Goal: Task Accomplishment & Management: Use online tool/utility

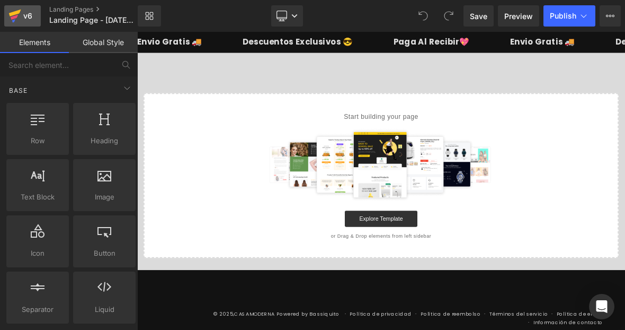
click at [27, 12] on div "v6" at bounding box center [27, 16] width 13 height 14
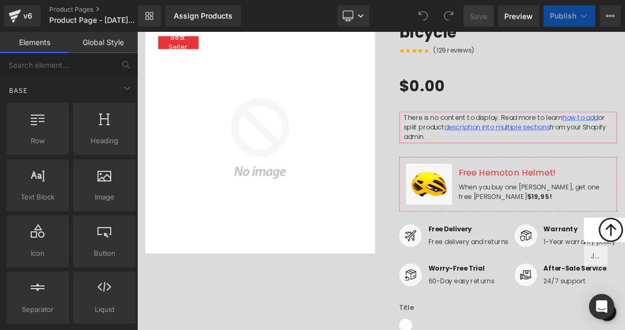
scroll to position [825, 0]
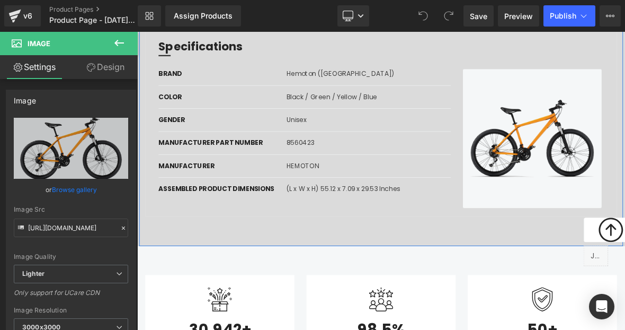
scroll to position [798, 0]
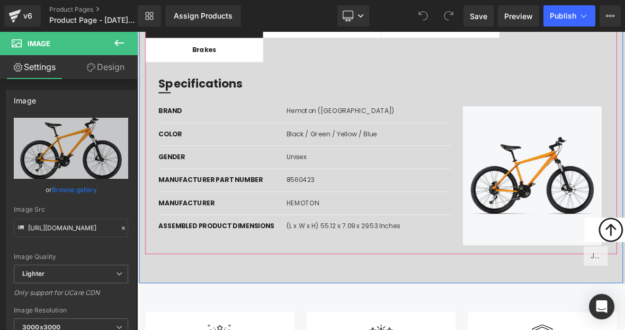
click at [513, 82] on div "Specifications Heading Separator Row" at bounding box center [458, 99] width 598 height 35
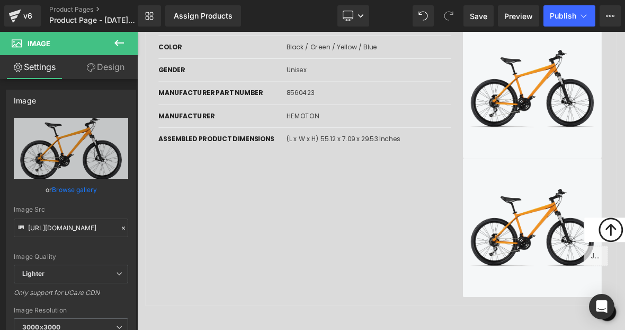
scroll to position [916, 0]
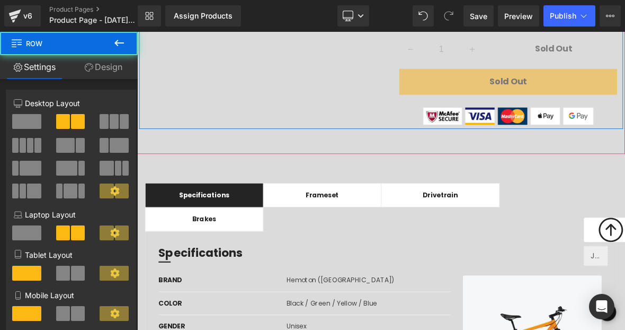
scroll to position [459, 0]
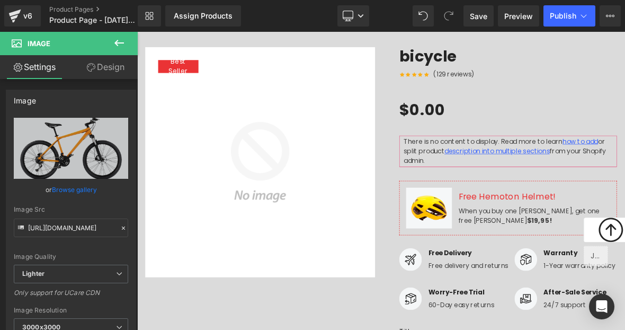
scroll to position [104, 0]
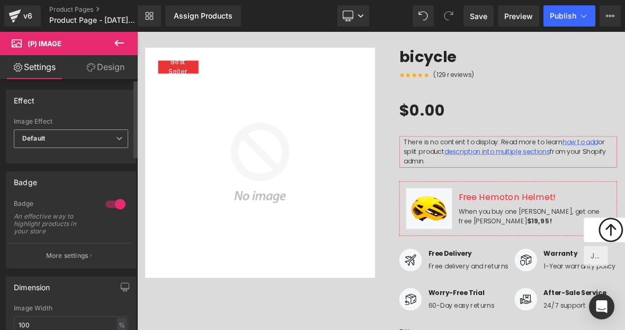
click at [105, 139] on span "Default" at bounding box center [71, 138] width 114 height 19
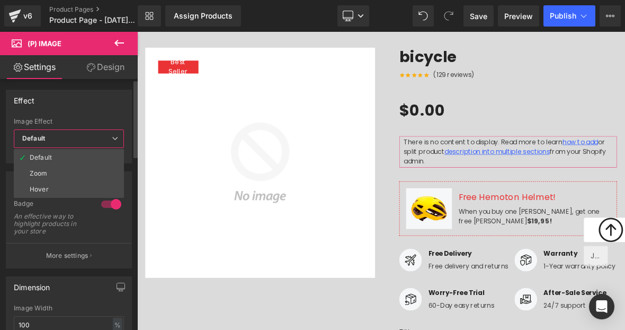
click at [105, 139] on span "Default" at bounding box center [69, 138] width 110 height 19
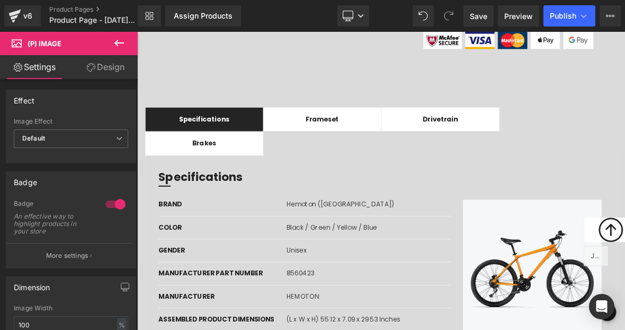
scroll to position [891, 0]
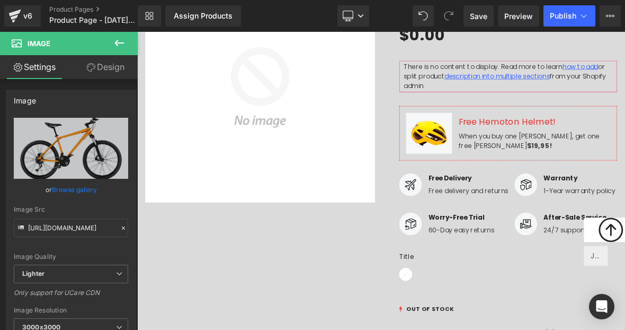
scroll to position [75, 0]
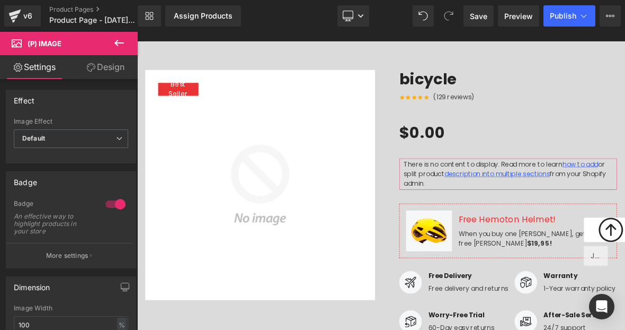
click at [119, 45] on icon at bounding box center [119, 43] width 13 height 13
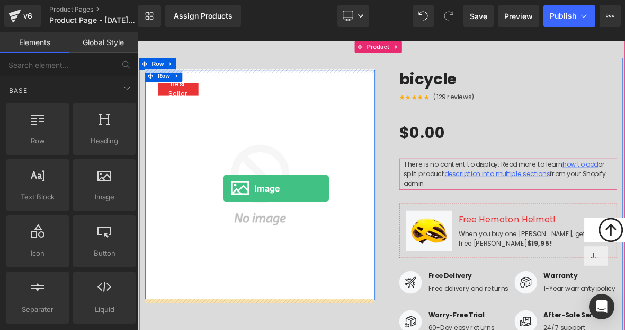
drag, startPoint x: 241, startPoint y: 233, endPoint x: 250, endPoint y: 237, distance: 9.7
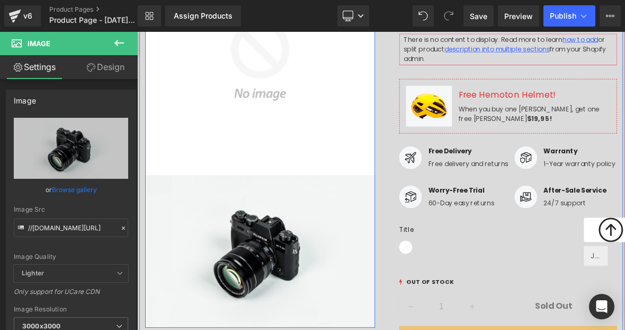
scroll to position [354, 0]
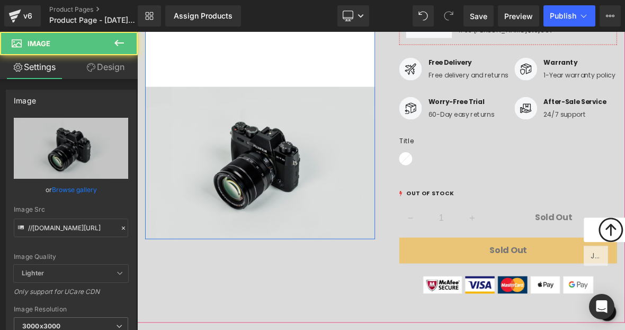
drag, startPoint x: 306, startPoint y: 198, endPoint x: 306, endPoint y: 132, distance: 65.7
click at [307, 74] on div "Best Seller (P) Image Image" at bounding box center [299, 53] width 302 height 502
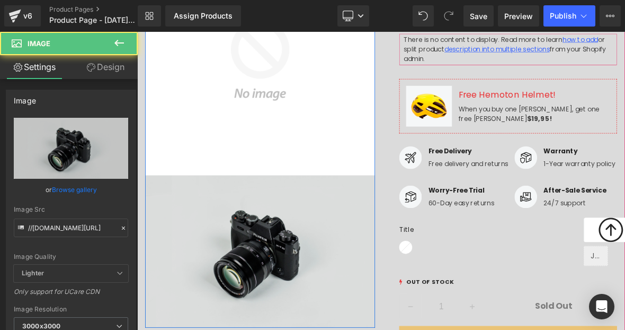
scroll to position [185, 0]
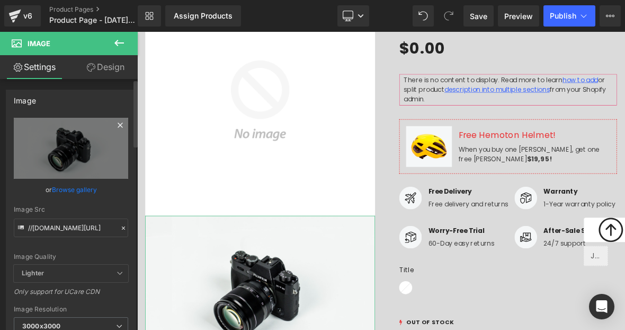
click at [118, 124] on icon at bounding box center [120, 124] width 5 height 5
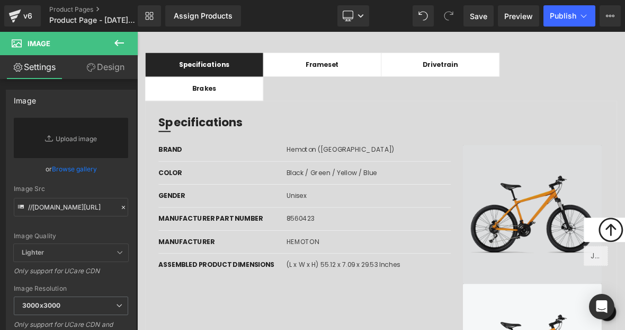
scroll to position [748, 0]
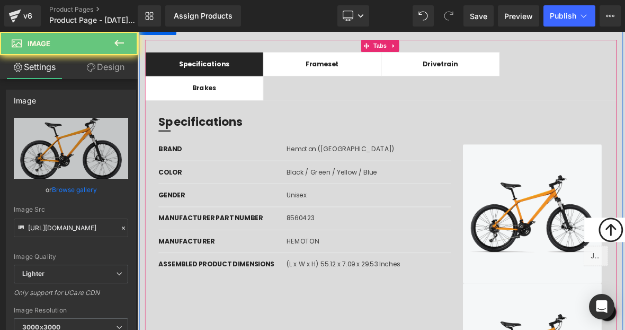
drag, startPoint x: 595, startPoint y: 208, endPoint x: 541, endPoint y: 159, distance: 72.4
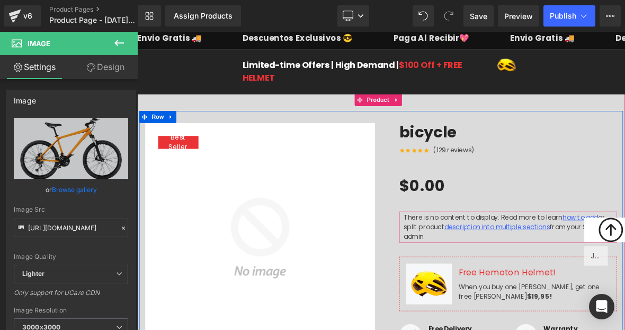
scroll to position [0, 0]
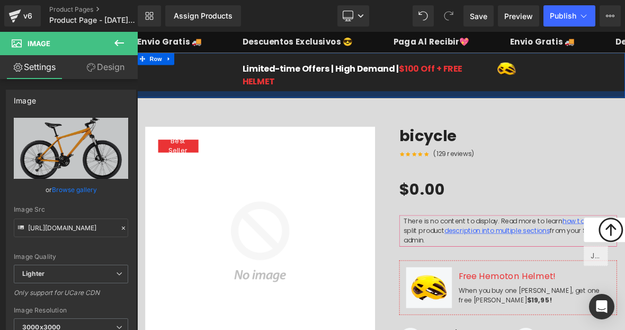
click at [454, 117] on div at bounding box center [457, 114] width 641 height 8
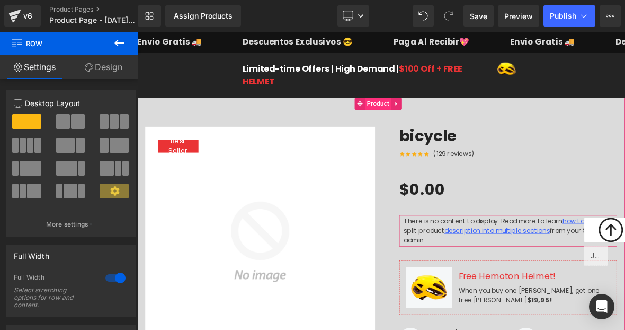
click at [441, 128] on span "Product" at bounding box center [454, 126] width 34 height 16
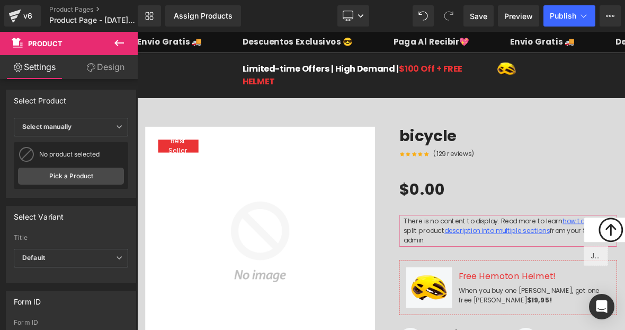
click at [76, 46] on span "Product" at bounding box center [64, 43] width 106 height 23
click at [118, 49] on icon at bounding box center [119, 43] width 13 height 13
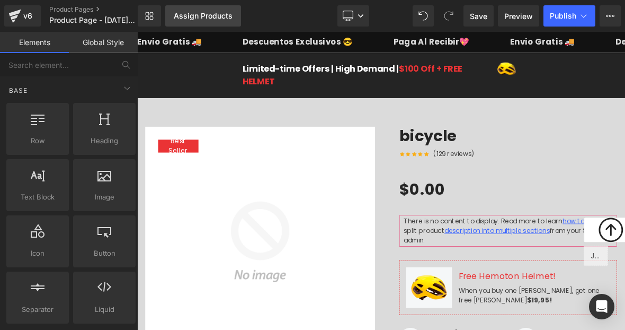
click at [225, 17] on div "Assign Products" at bounding box center [203, 16] width 59 height 8
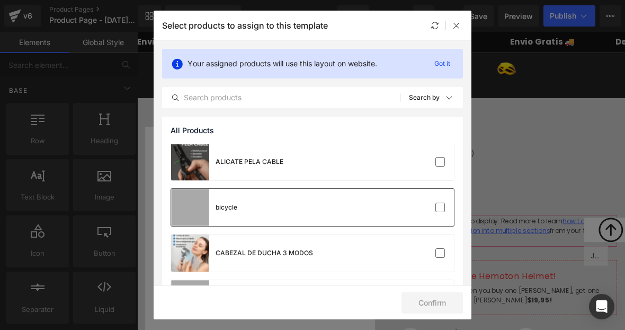
scroll to position [2, 0]
click at [249, 213] on div "bicycle" at bounding box center [312, 206] width 283 height 37
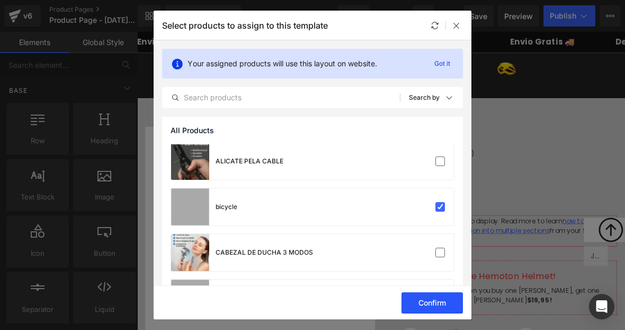
click at [420, 300] on button "Confirm" at bounding box center [432, 302] width 61 height 21
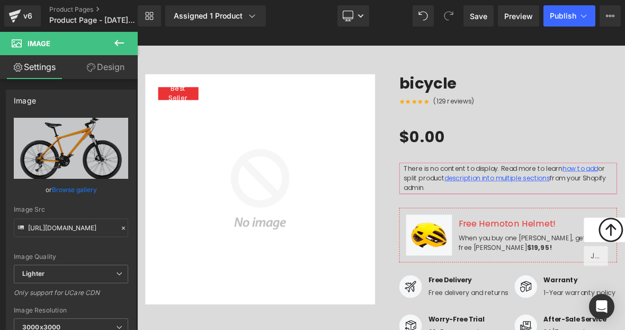
scroll to position [71, 0]
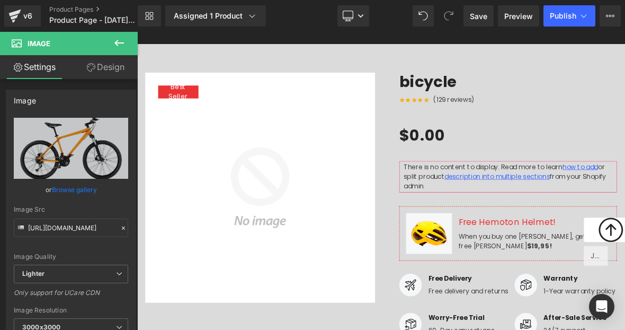
click at [62, 43] on span "Image" at bounding box center [64, 43] width 106 height 23
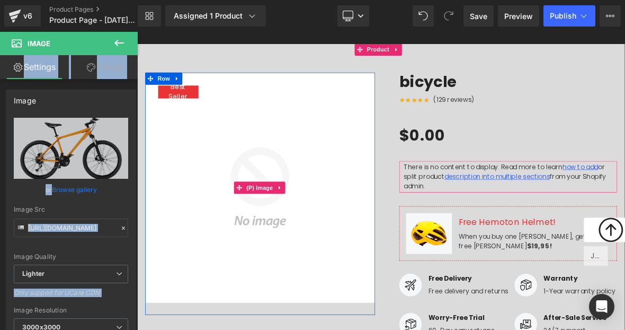
drag, startPoint x: 196, startPoint y: 76, endPoint x: 268, endPoint y: 208, distance: 150.1
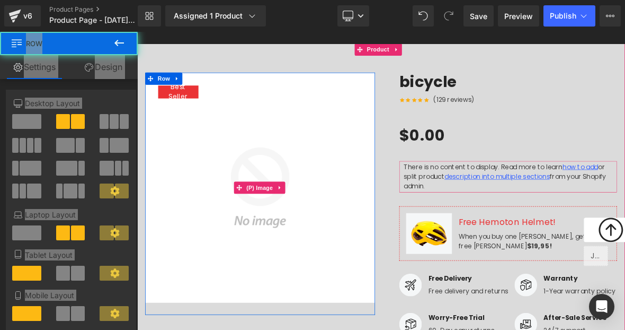
click at [259, 154] on img at bounding box center [299, 236] width 302 height 302
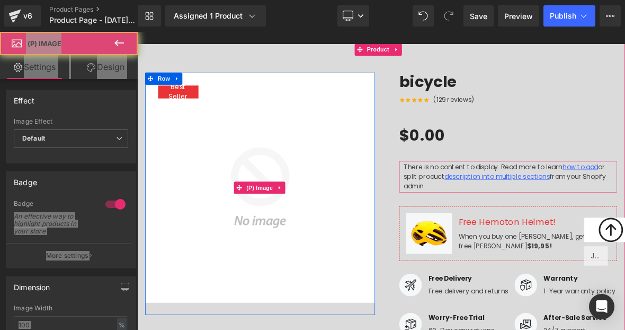
click at [259, 154] on img at bounding box center [299, 236] width 302 height 302
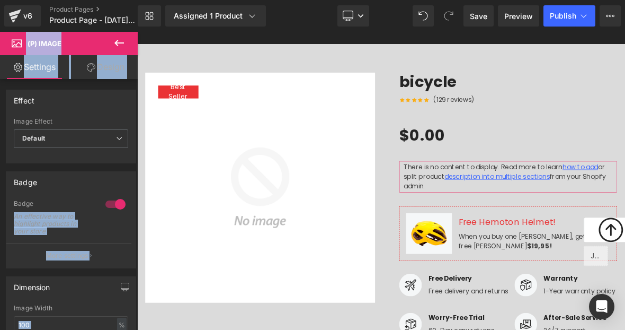
click at [49, 72] on link "Settings" at bounding box center [34, 67] width 69 height 24
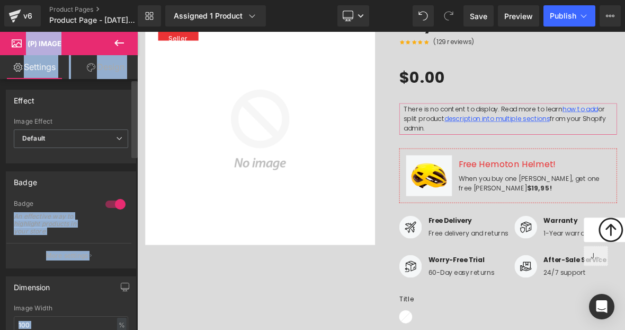
scroll to position [211, 0]
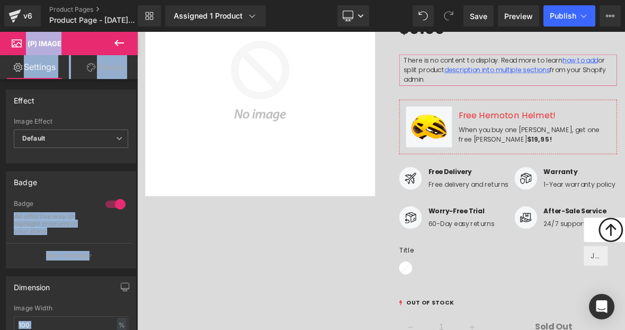
click at [78, 72] on link "Design" at bounding box center [105, 67] width 69 height 24
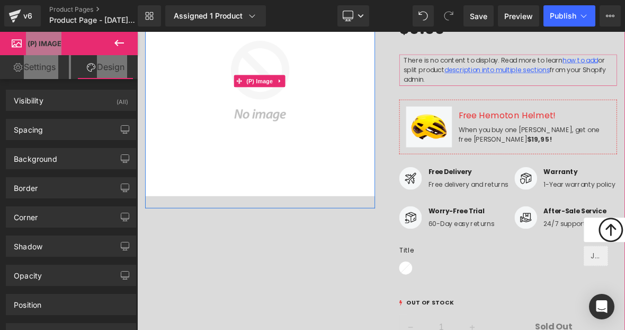
click at [275, 115] on img at bounding box center [299, 96] width 302 height 302
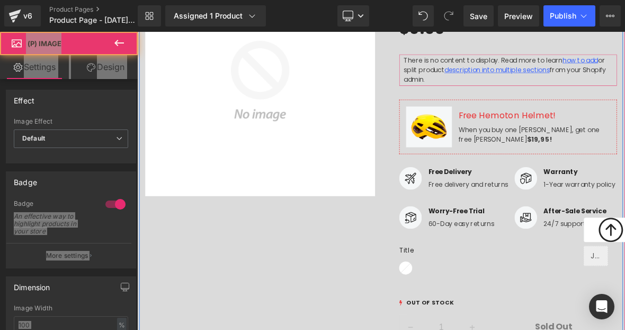
click at [306, 293] on div "Best Seller (P) Image Image Row bicycle (P) Title Icon Icon Icon Icon Icon Icon…" at bounding box center [458, 227] width 636 height 594
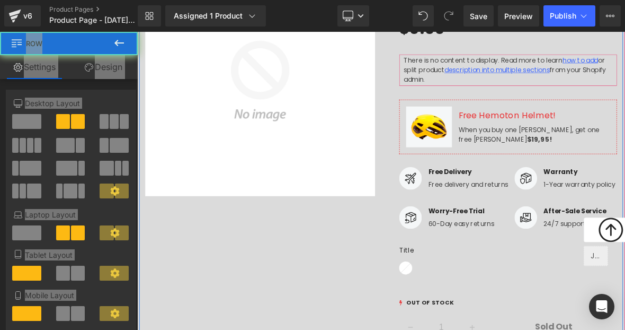
click at [306, 293] on div "Best Seller (P) Image Image Row bicycle (P) Title Icon Icon Icon Icon Icon Icon…" at bounding box center [458, 227] width 636 height 594
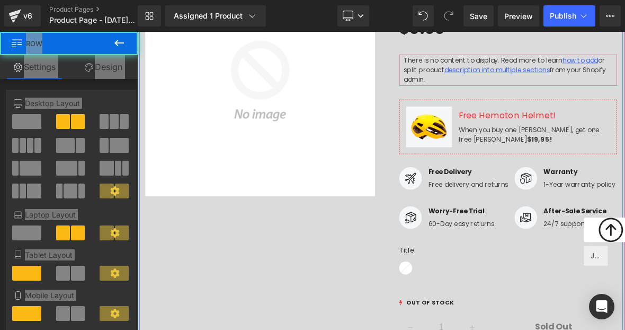
click at [304, 292] on div "Best Seller (P) Image Image Row bicycle (P) Title Icon Icon Icon Icon Icon Icon…" at bounding box center [458, 227] width 636 height 594
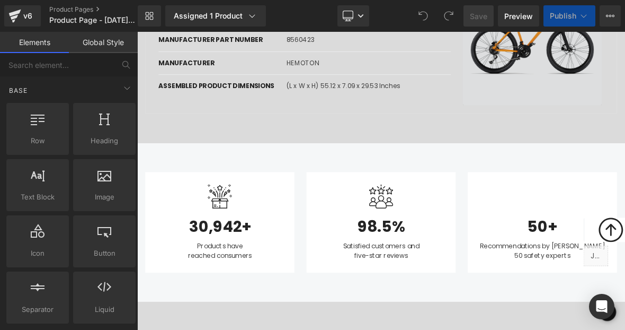
scroll to position [709, 0]
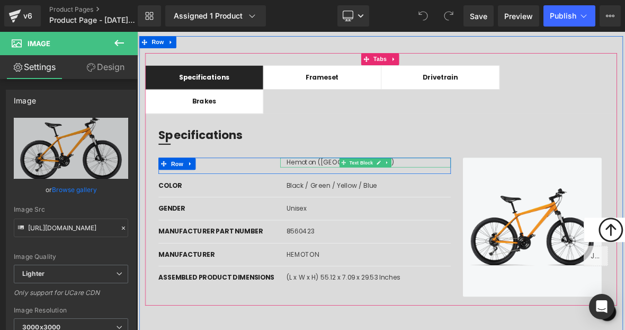
scroll to position [753, 0]
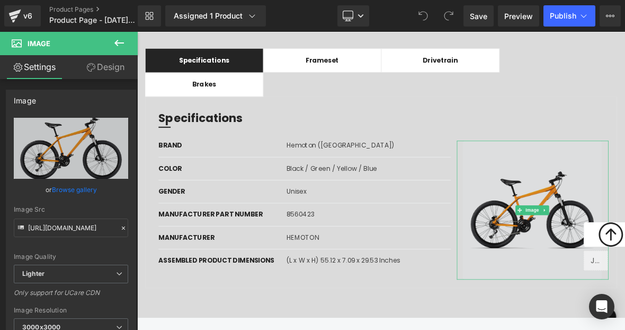
drag, startPoint x: 614, startPoint y: 271, endPoint x: 583, endPoint y: 304, distance: 44.6
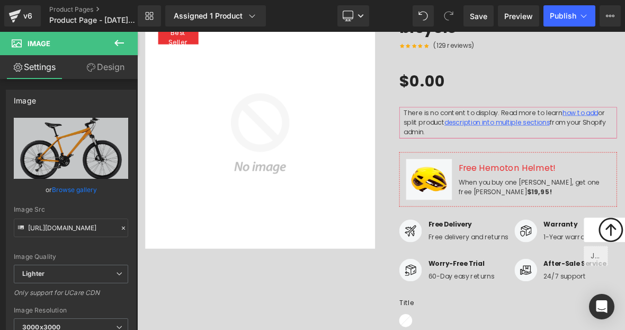
scroll to position [140, 0]
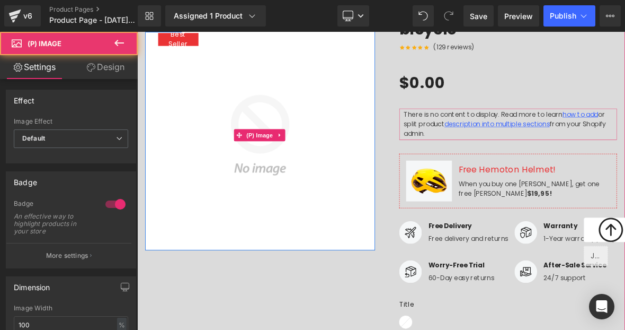
click at [319, 212] on img at bounding box center [299, 167] width 302 height 302
click at [306, 163] on span "(P) Image" at bounding box center [298, 168] width 40 height 16
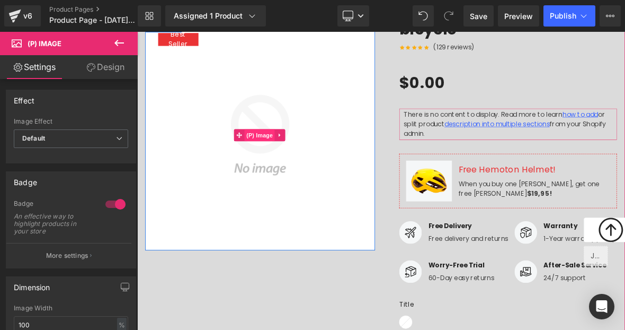
click at [306, 163] on span "(P) Image" at bounding box center [298, 167] width 40 height 16
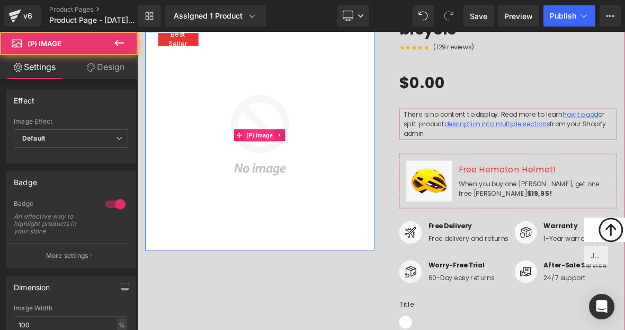
click at [306, 163] on span "(P) Image" at bounding box center [298, 168] width 40 height 16
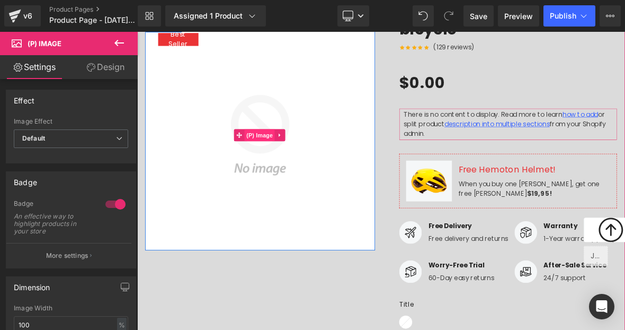
click at [306, 163] on span "(P) Image" at bounding box center [298, 167] width 40 height 16
drag, startPoint x: 260, startPoint y: 75, endPoint x: 312, endPoint y: 173, distance: 111.4
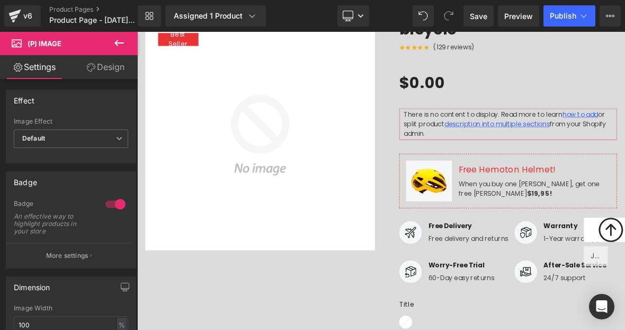
click at [51, 66] on link "Settings" at bounding box center [34, 67] width 69 height 24
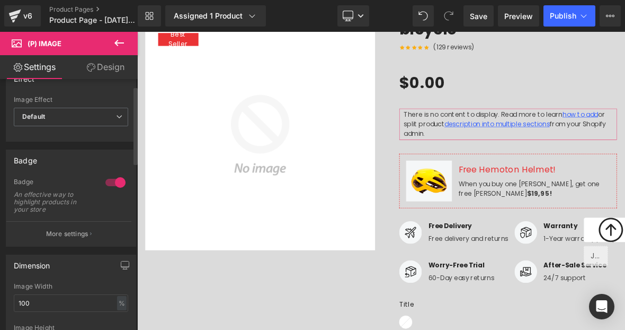
scroll to position [22, 0]
click at [46, 121] on span "Default" at bounding box center [71, 116] width 114 height 19
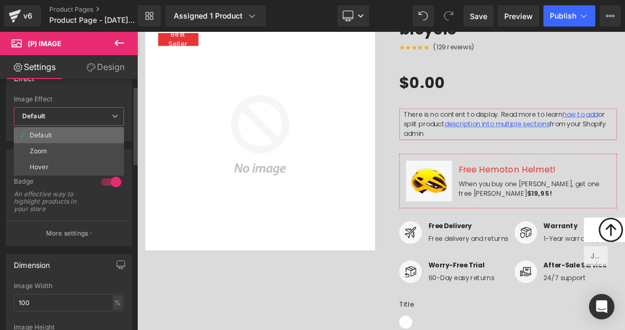
click at [49, 130] on li "Default" at bounding box center [69, 135] width 110 height 16
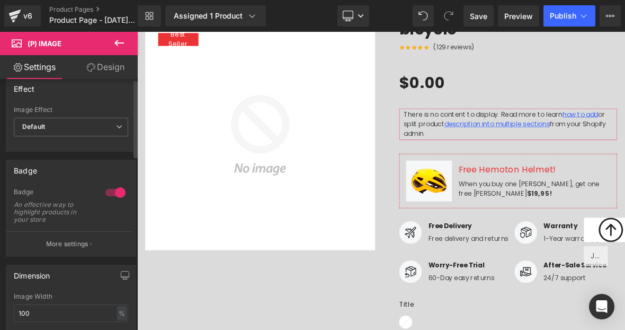
scroll to position [0, 0]
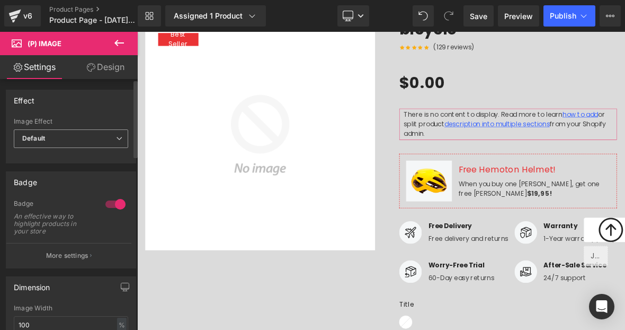
click at [92, 132] on span "Default" at bounding box center [71, 138] width 114 height 19
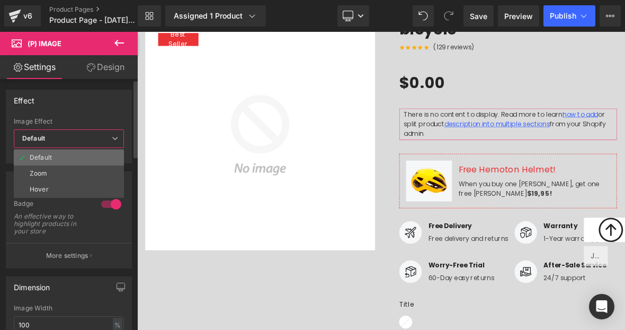
click at [61, 155] on li "Default" at bounding box center [69, 157] width 110 height 16
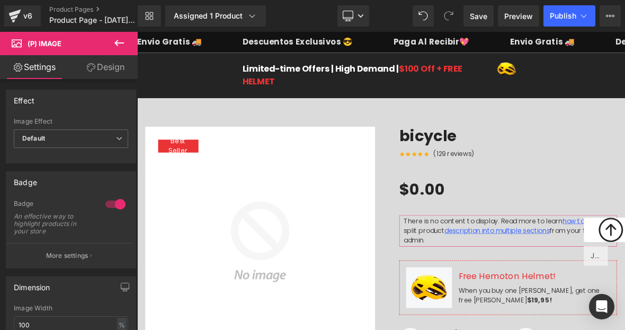
click at [96, 77] on link "Design" at bounding box center [105, 67] width 69 height 24
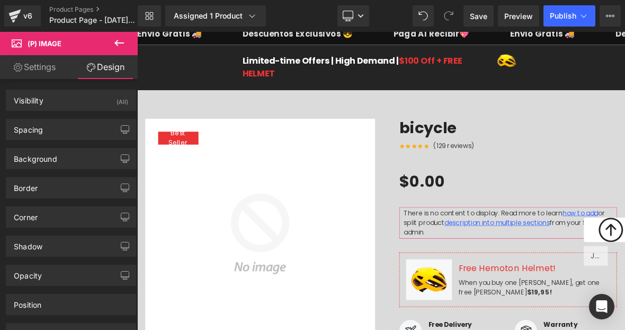
scroll to position [25, 0]
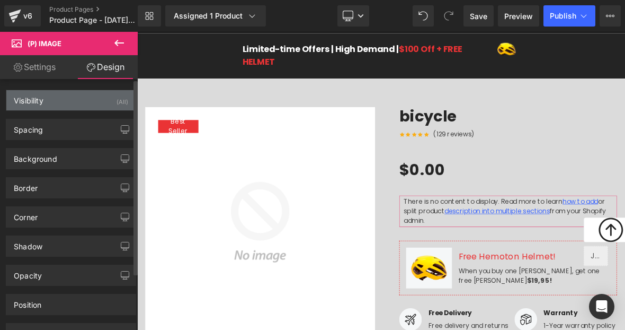
click at [117, 103] on div "(All)" at bounding box center [123, 98] width 12 height 17
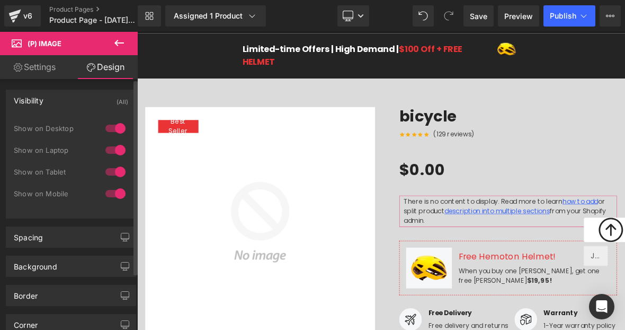
click at [117, 103] on div "(All)" at bounding box center [123, 98] width 12 height 17
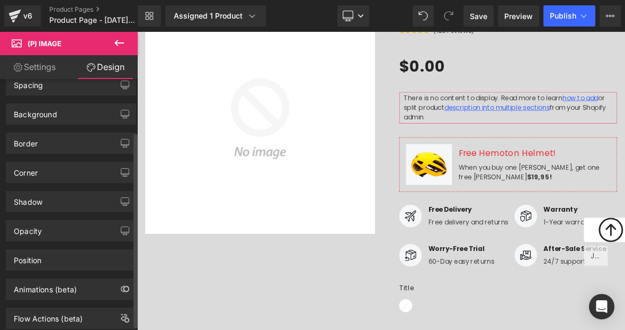
scroll to position [0, 0]
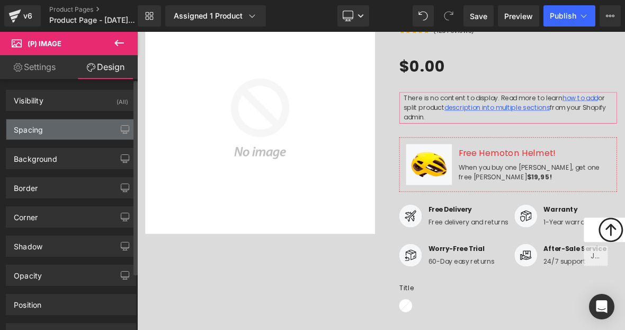
click at [48, 123] on div "Spacing" at bounding box center [70, 129] width 129 height 20
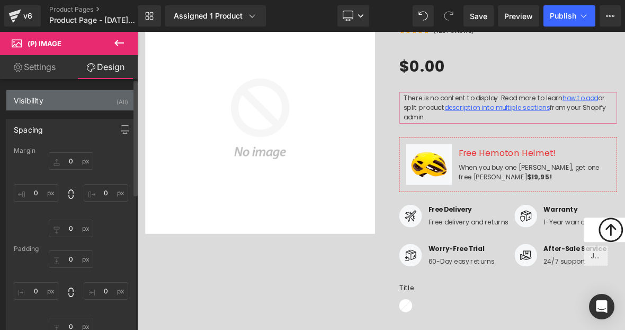
click at [62, 106] on div "Visibility (All)" at bounding box center [70, 100] width 129 height 20
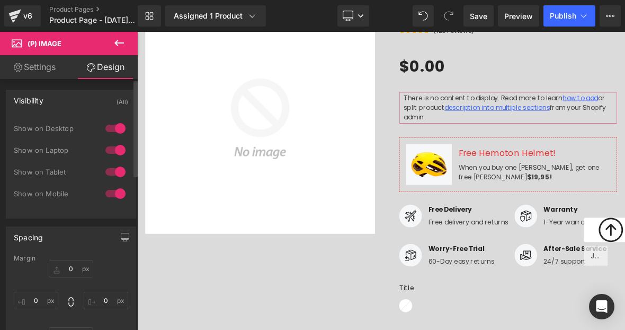
click at [24, 82] on div "Visibility (All) 0|0|0|0 1 Show on Desktop 1 Show on Laptop 1 Show on Tablet 1 …" at bounding box center [71, 150] width 143 height 137
click at [31, 73] on link "Settings" at bounding box center [34, 67] width 69 height 24
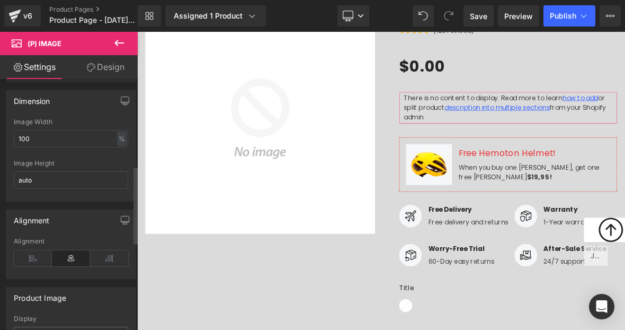
scroll to position [119, 0]
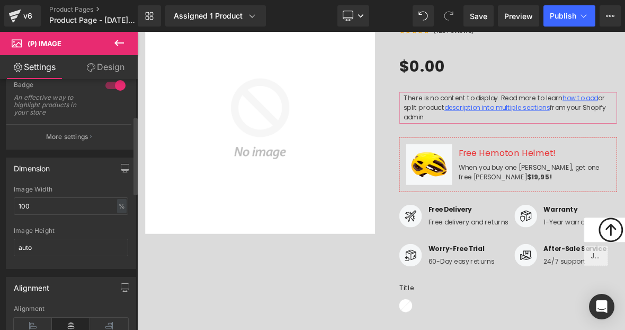
click at [110, 87] on div at bounding box center [115, 85] width 25 height 17
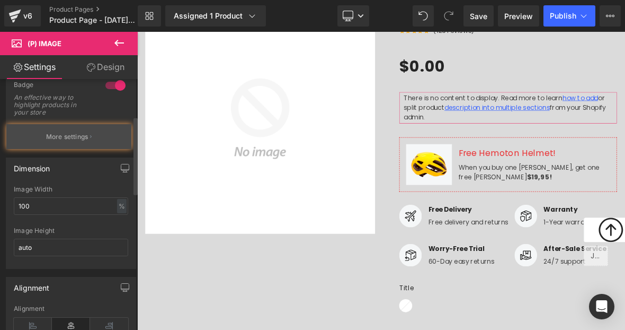
click at [97, 136] on button "More settings" at bounding box center [68, 136] width 125 height 25
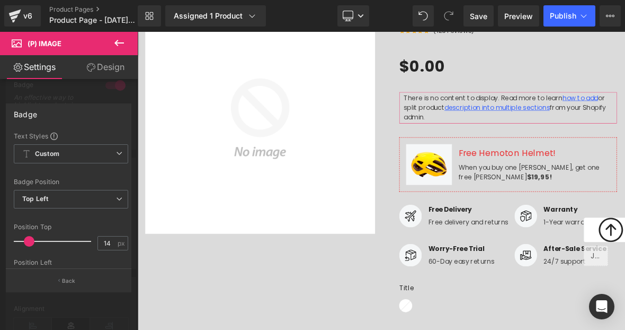
click at [52, 67] on link "Settings" at bounding box center [34, 67] width 69 height 24
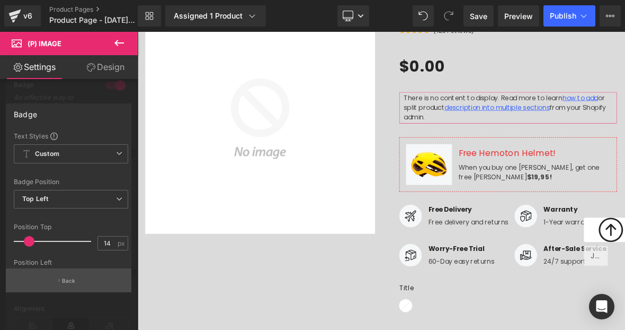
click at [71, 280] on p "Back" at bounding box center [69, 281] width 14 height 8
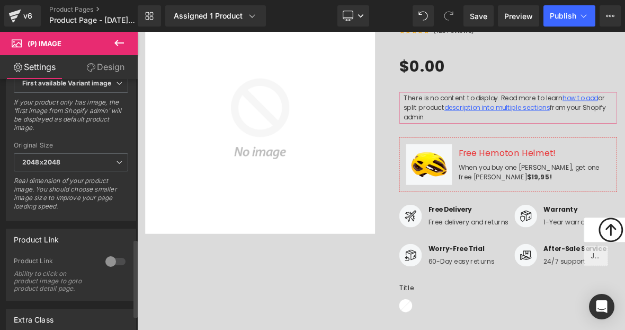
scroll to position [558, 0]
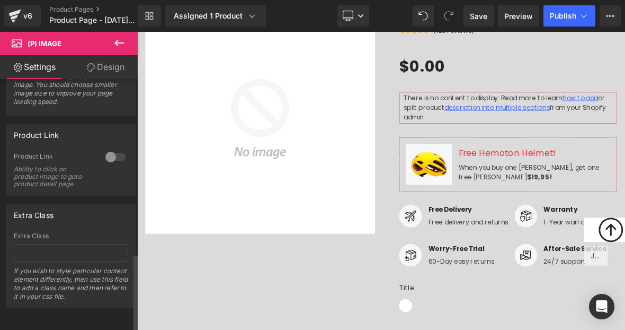
click at [109, 150] on div at bounding box center [115, 156] width 25 height 17
click at [111, 149] on div at bounding box center [115, 156] width 25 height 17
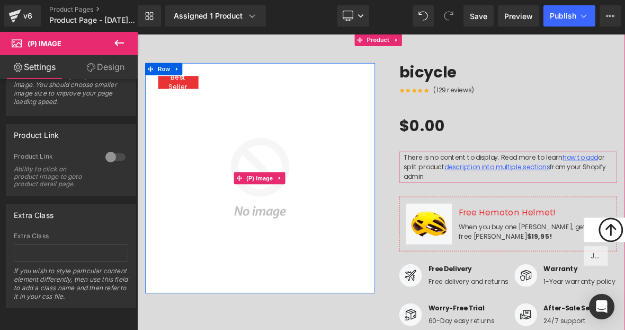
scroll to position [30, 0]
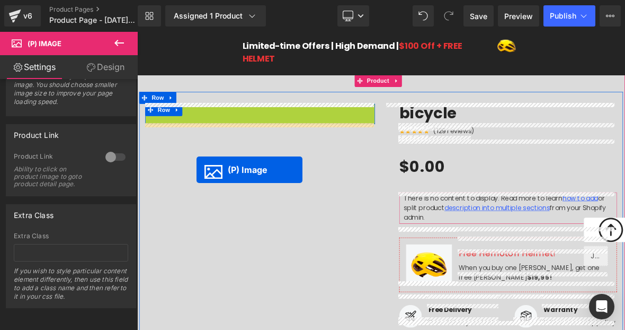
drag, startPoint x: 266, startPoint y: 272, endPoint x: 214, endPoint y: 211, distance: 79.7
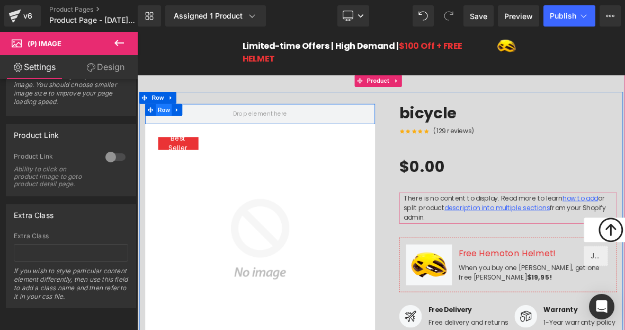
click at [170, 128] on span "Row" at bounding box center [172, 134] width 21 height 16
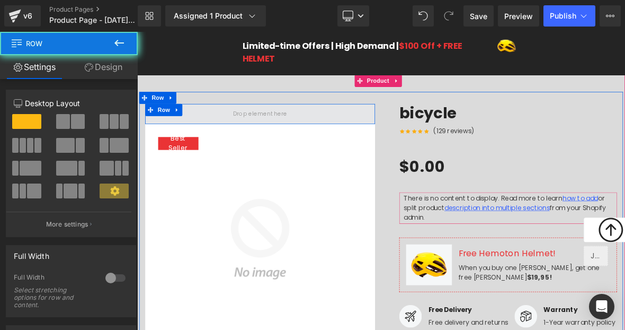
click at [232, 140] on span at bounding box center [299, 139] width 302 height 26
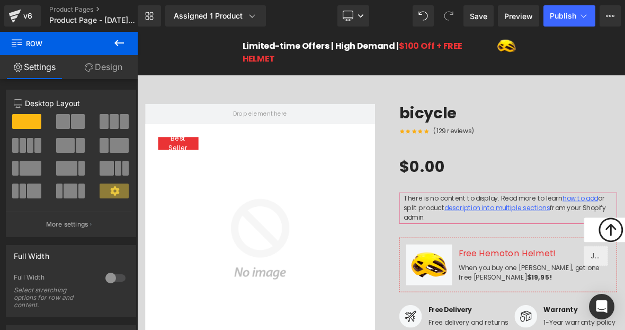
click at [111, 51] on button at bounding box center [119, 43] width 37 height 23
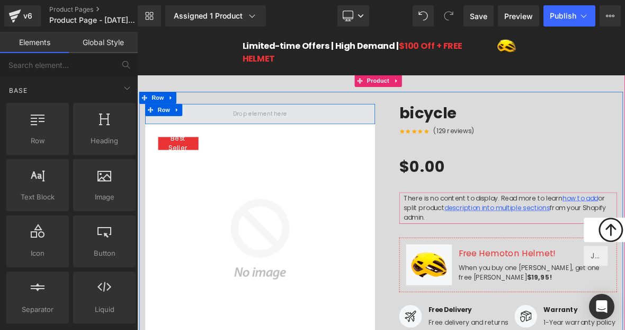
click at [240, 142] on span at bounding box center [299, 139] width 302 height 26
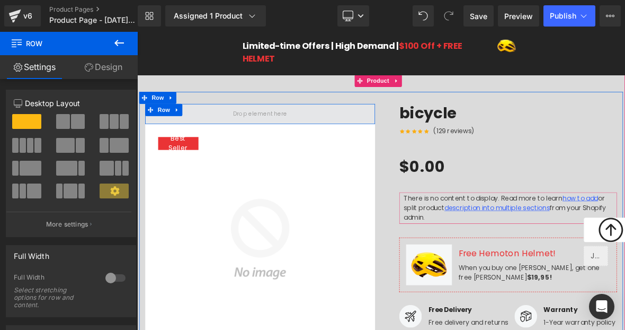
click at [337, 143] on span at bounding box center [299, 139] width 302 height 26
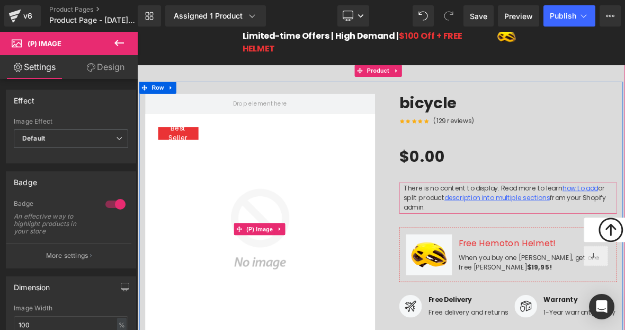
scroll to position [43, 0]
click at [189, 158] on span "Best Seller" at bounding box center [191, 164] width 42 height 25
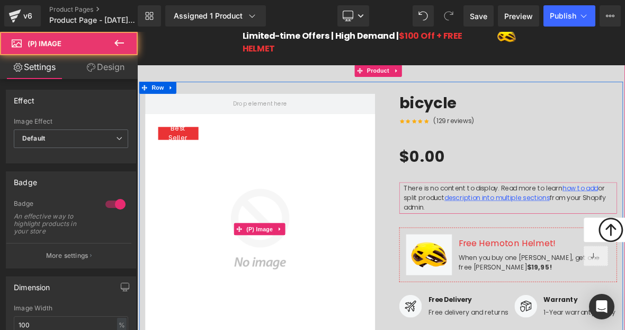
click at [189, 159] on span "Best Seller" at bounding box center [191, 164] width 42 height 25
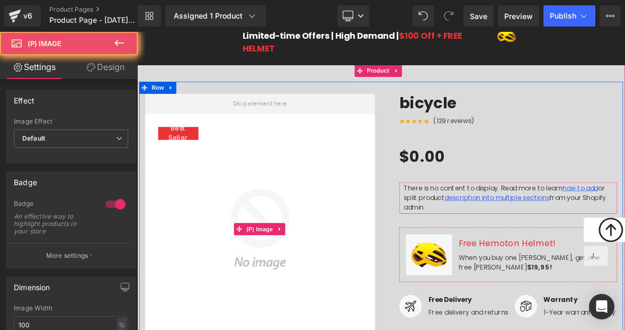
click at [189, 159] on span "Best Seller" at bounding box center [191, 164] width 42 height 25
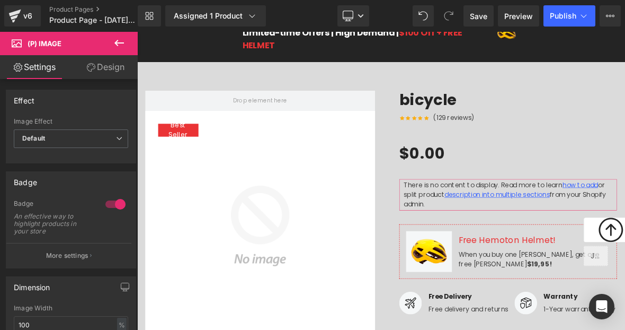
scroll to position [0, 0]
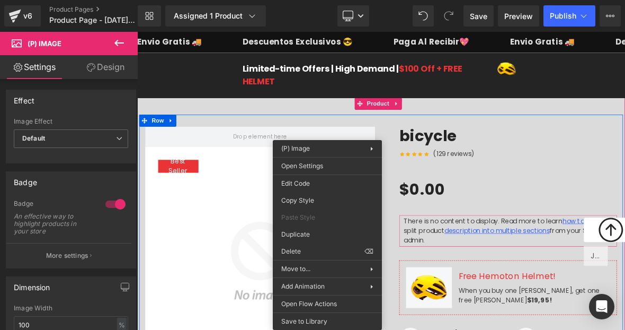
click at [287, 278] on img at bounding box center [299, 334] width 302 height 302
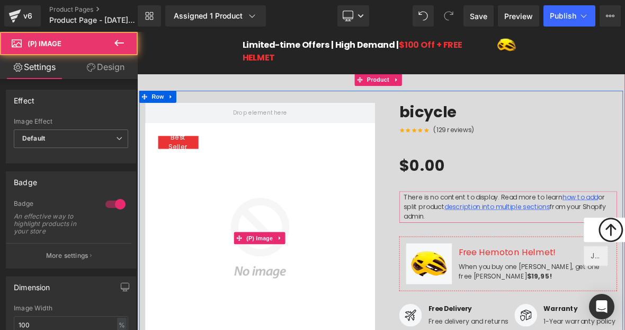
scroll to position [956, 0]
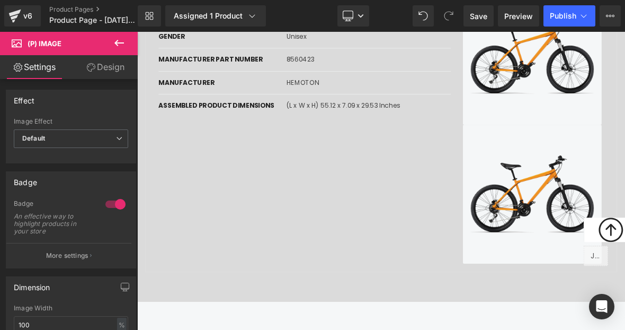
click at [130, 45] on button at bounding box center [119, 43] width 37 height 23
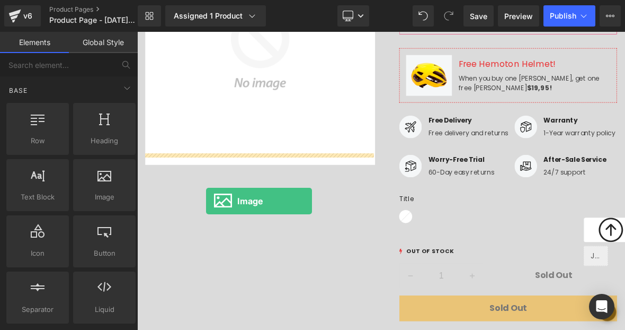
drag, startPoint x: 245, startPoint y: 219, endPoint x: 233, endPoint y: 188, distance: 32.9
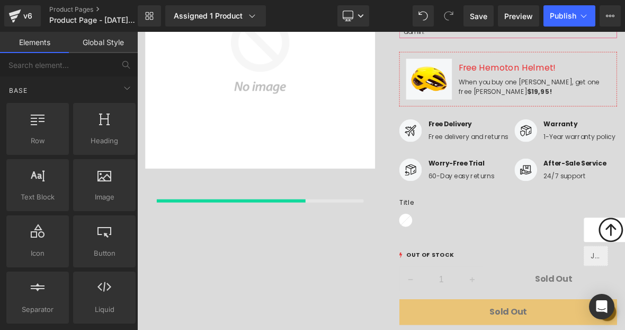
scroll to position [271, 0]
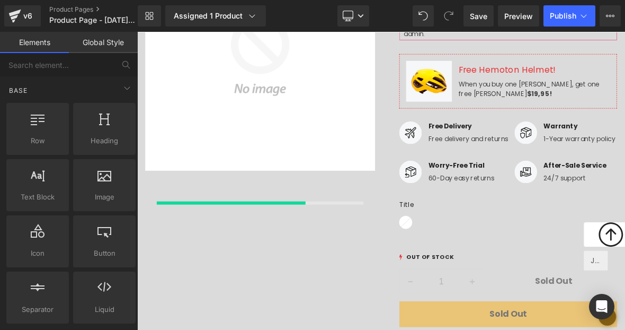
click at [238, 166] on img at bounding box center [299, 63] width 302 height 302
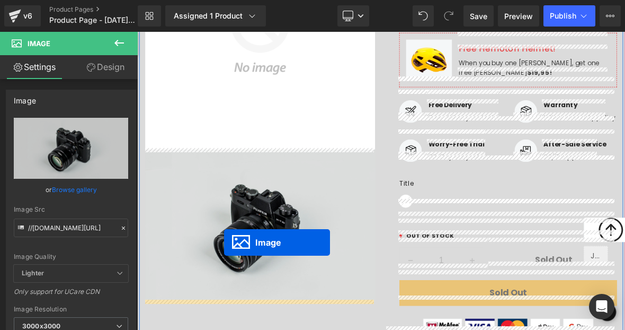
scroll to position [298, 0]
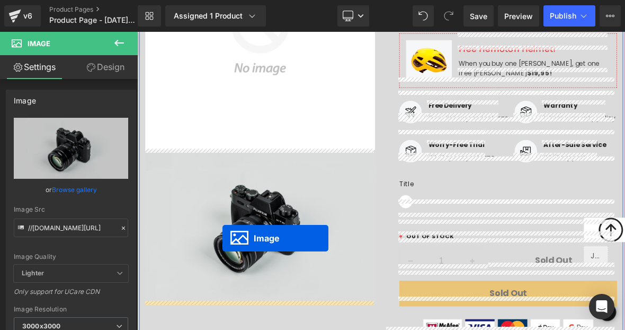
drag, startPoint x: 645, startPoint y: 314, endPoint x: 247, endPoint y: 301, distance: 398.1
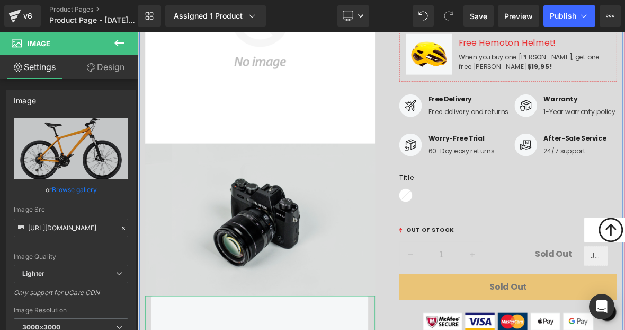
scroll to position [413, 0]
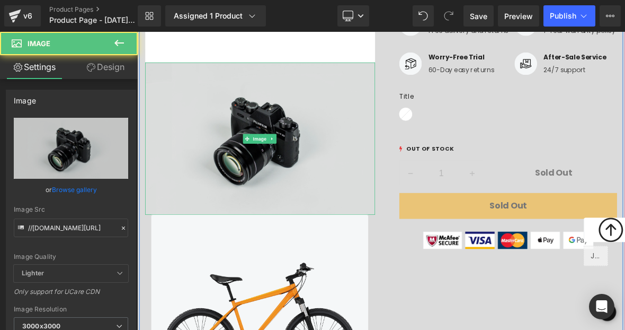
drag, startPoint x: 255, startPoint y: 167, endPoint x: 269, endPoint y: 103, distance: 64.9
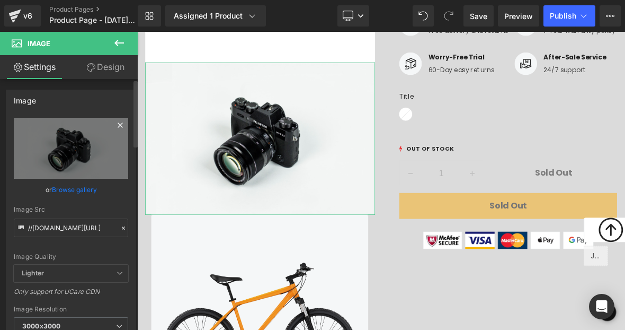
click at [118, 122] on icon at bounding box center [120, 125] width 13 height 13
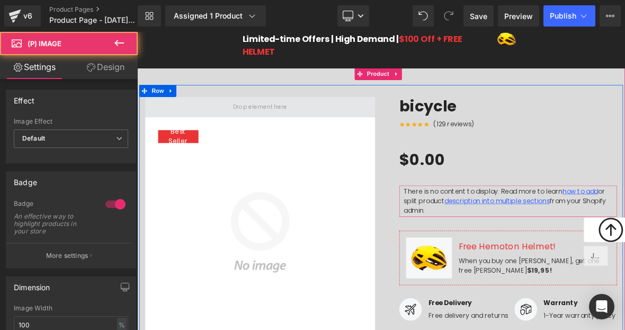
scroll to position [0, 0]
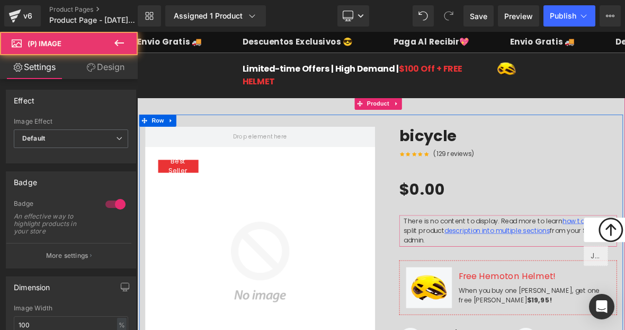
click at [176, 188] on img at bounding box center [299, 334] width 302 height 302
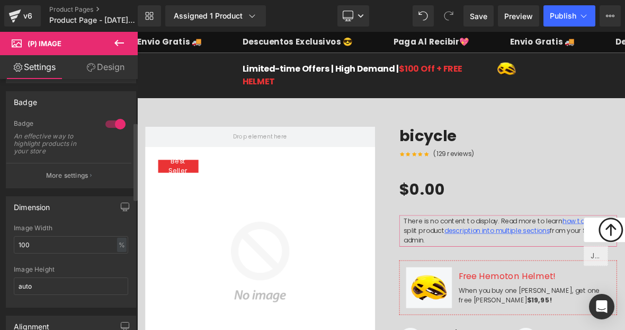
scroll to position [137, 0]
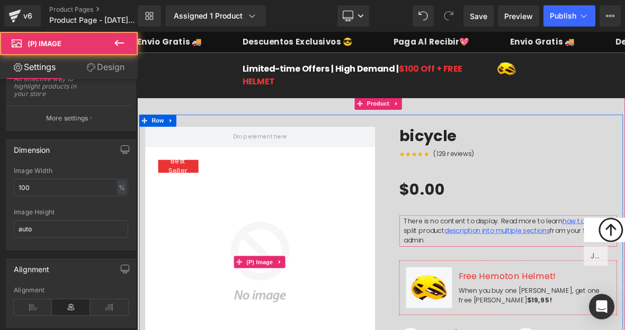
click at [191, 183] on img at bounding box center [299, 334] width 302 height 302
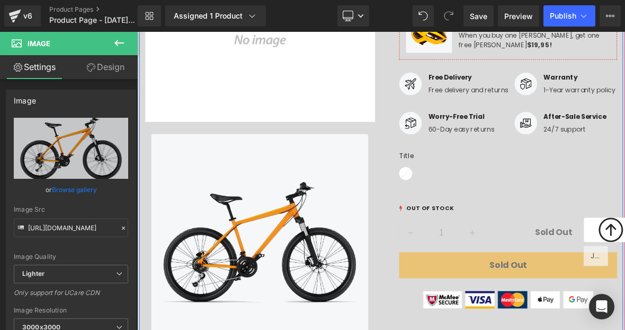
scroll to position [148, 0]
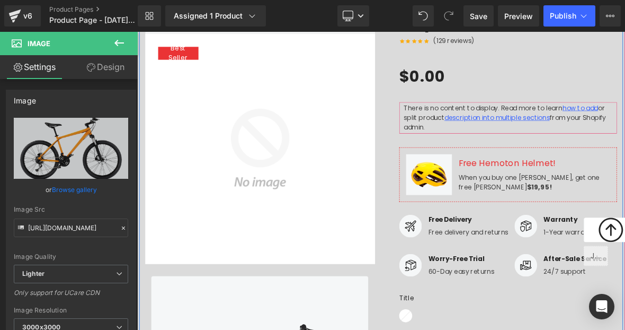
click at [287, 204] on img at bounding box center [299, 185] width 302 height 302
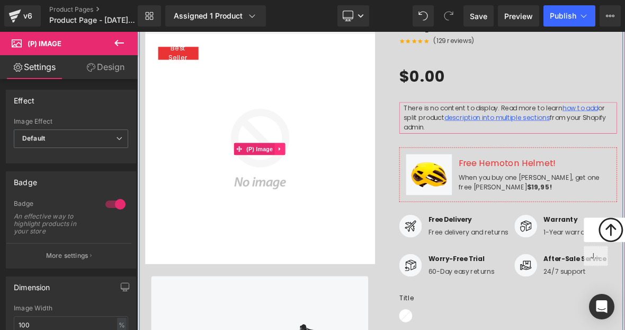
click at [318, 183] on link at bounding box center [325, 185] width 14 height 16
click at [334, 187] on link at bounding box center [332, 185] width 14 height 16
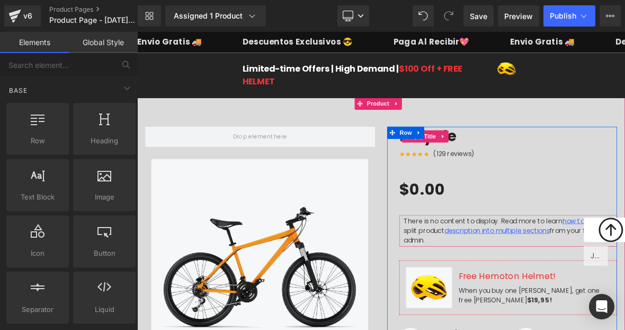
scroll to position [2, 0]
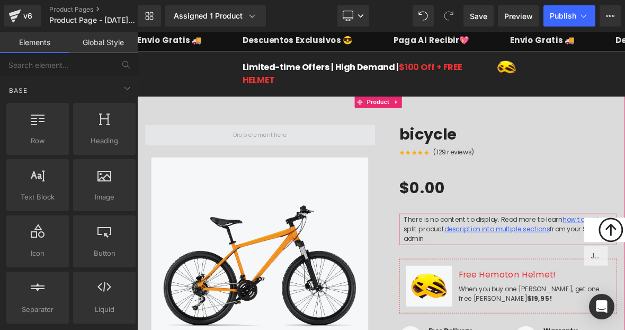
click at [371, 168] on span at bounding box center [299, 167] width 302 height 26
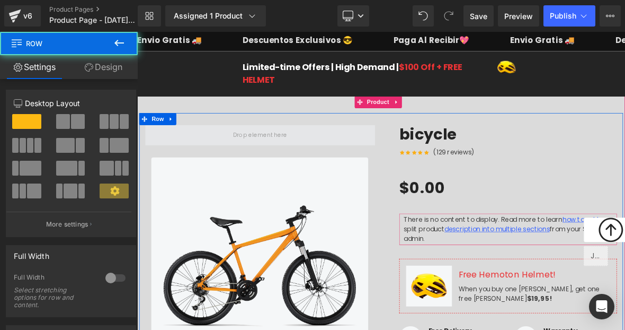
click at [259, 171] on span at bounding box center [299, 167] width 302 height 26
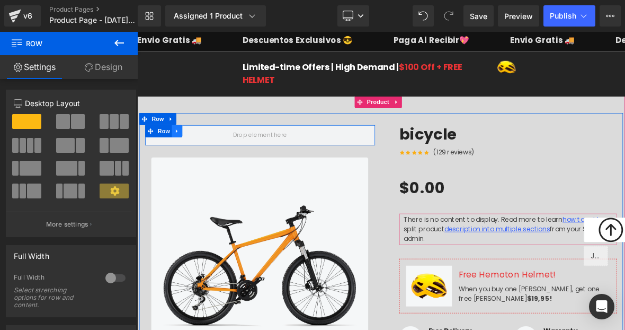
click at [184, 160] on link at bounding box center [190, 162] width 14 height 16
click at [214, 163] on icon at bounding box center [217, 161] width 7 height 7
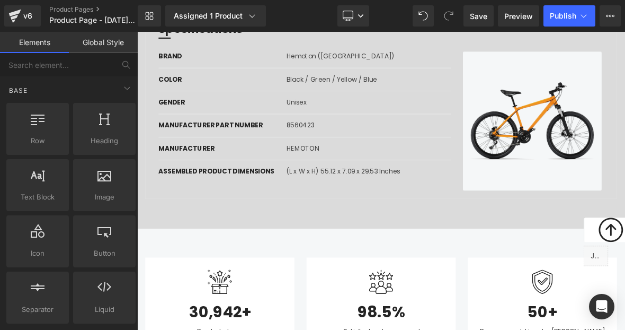
scroll to position [813, 0]
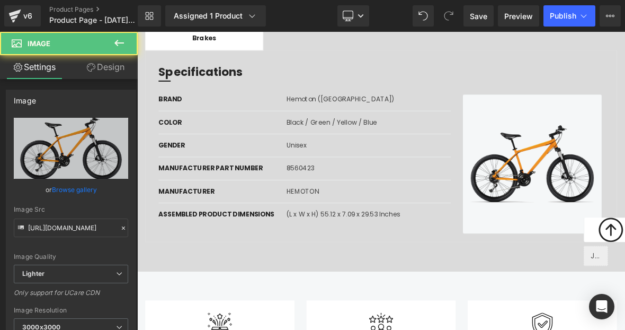
drag, startPoint x: 629, startPoint y: 250, endPoint x: 601, endPoint y: 286, distance: 46.1
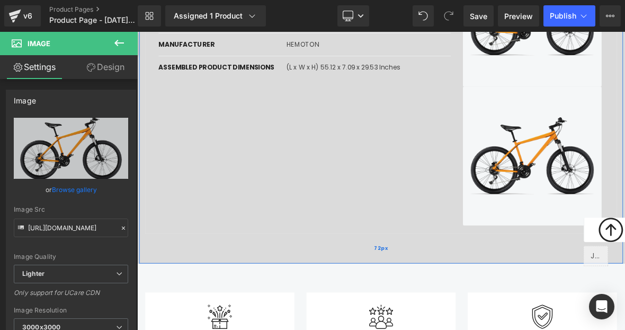
scroll to position [1022, 0]
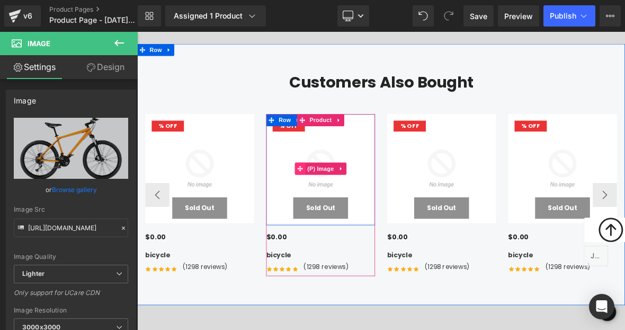
scroll to position [3829, 0]
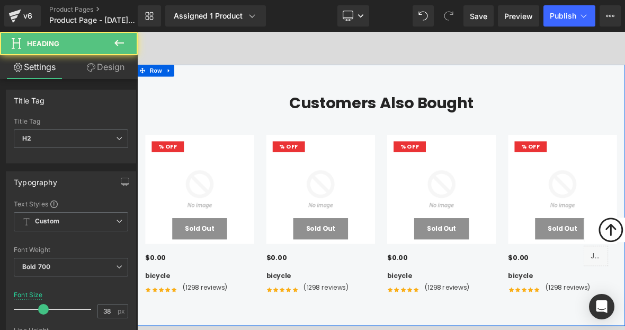
click at [198, 113] on h2 "Customers Also Bought" at bounding box center [458, 125] width 620 height 24
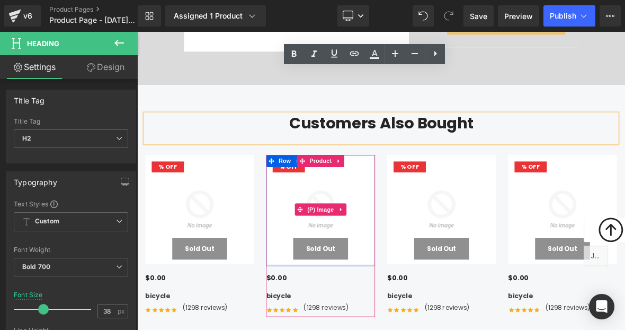
scroll to position [3801, 0]
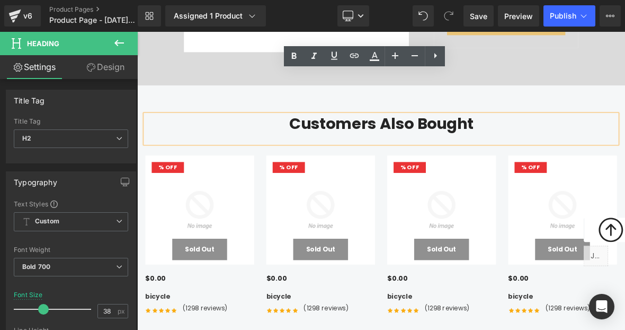
click at [617, 102] on div "Customers Also Bought Heading % (P) Image Sold Out (P) Cart Button Row $0.00 $0" at bounding box center [457, 273] width 641 height 343
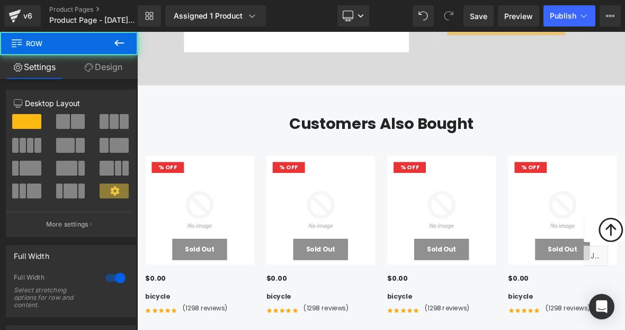
click at [615, 102] on div "Customers Also Bought Heading % (P) Image Sold Out (P) Cart Button Row $0.00 $0" at bounding box center [457, 273] width 641 height 343
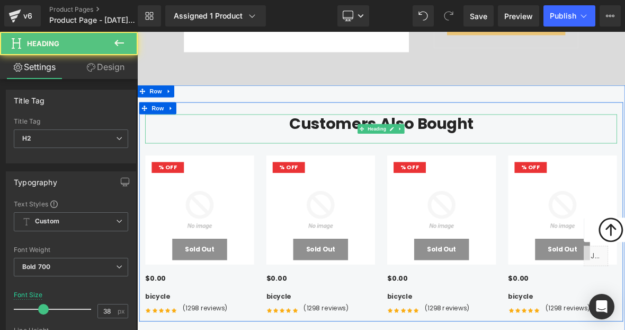
click at [601, 140] on h2 "Customers Also Bought" at bounding box center [458, 152] width 620 height 24
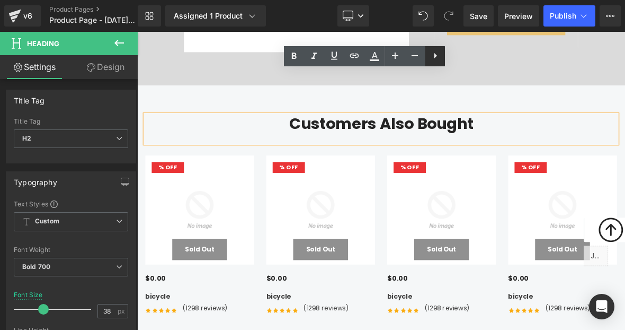
click at [438, 59] on icon at bounding box center [435, 55] width 13 height 13
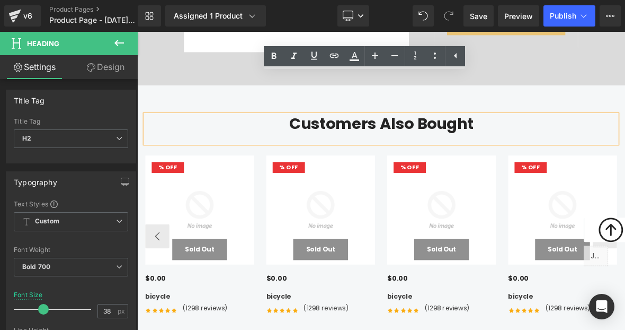
click at [245, 194] on img at bounding box center [219, 265] width 143 height 143
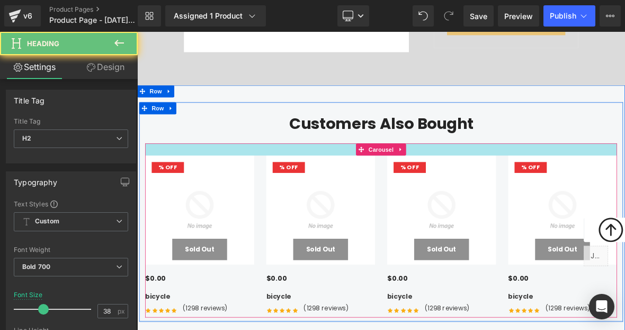
click at [276, 140] on div "Customers Also Bought Heading" at bounding box center [458, 159] width 620 height 38
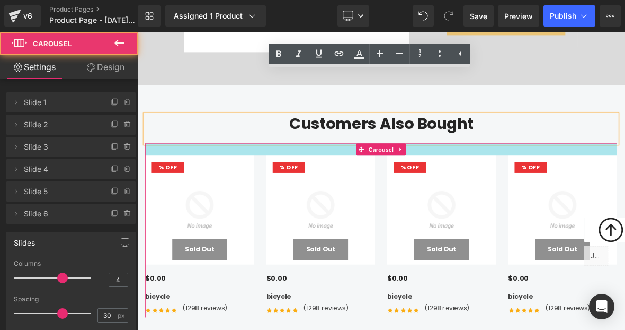
drag, startPoint x: 282, startPoint y: 130, endPoint x: 180, endPoint y: 106, distance: 104.5
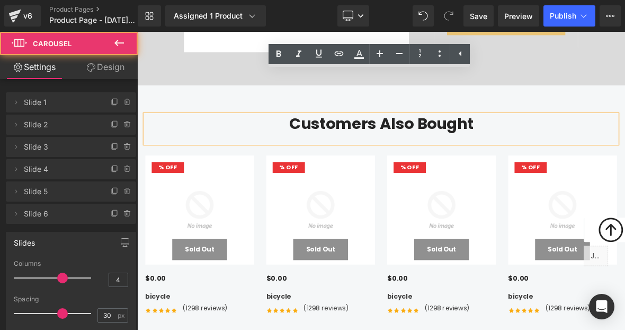
click at [180, 140] on h2 "Customers Also Bought" at bounding box center [458, 152] width 620 height 24
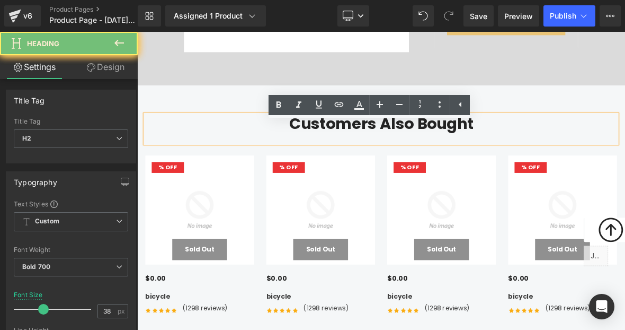
scroll to position [3734, 0]
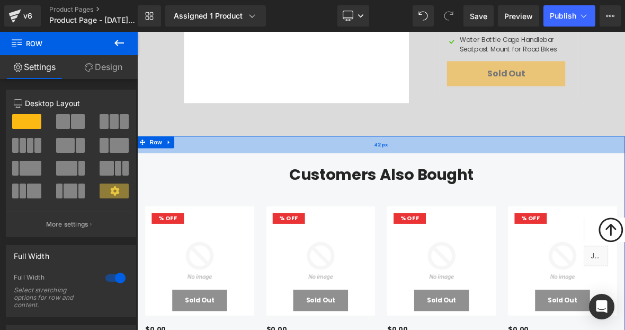
click at [185, 169] on div "42px" at bounding box center [457, 180] width 641 height 22
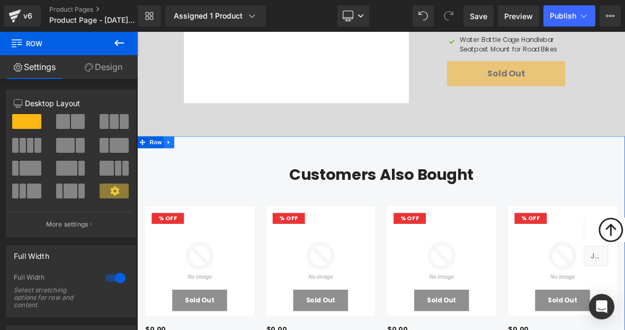
click at [177, 175] on icon at bounding box center [178, 177] width 2 height 5
click at [207, 169] on link at bounding box center [207, 177] width 14 height 16
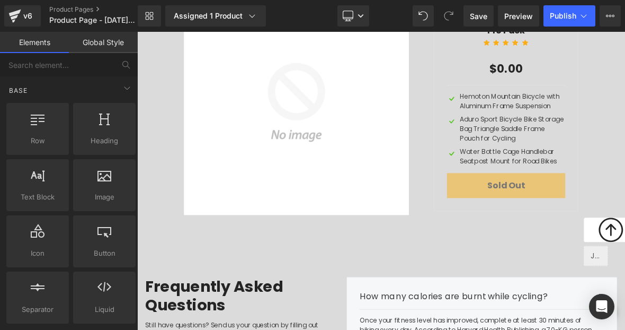
scroll to position [3370, 0]
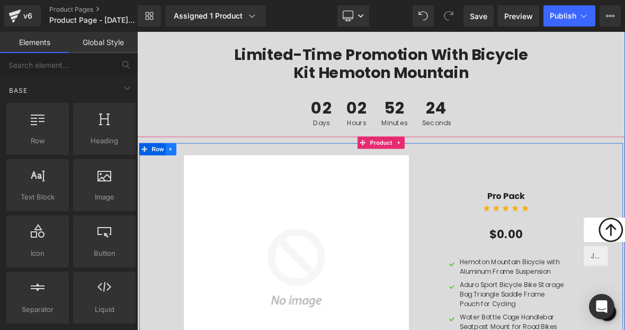
click at [180, 184] on icon at bounding box center [181, 186] width 2 height 5
click at [206, 182] on icon at bounding box center [209, 185] width 7 height 7
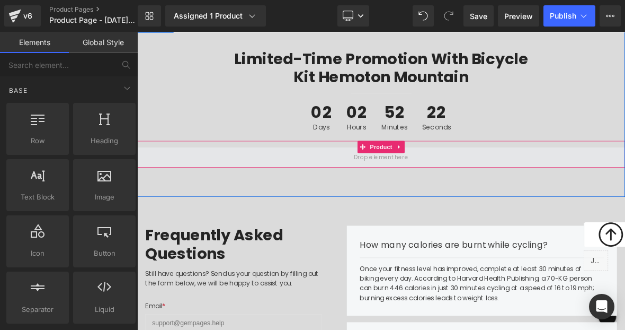
scroll to position [3194, 0]
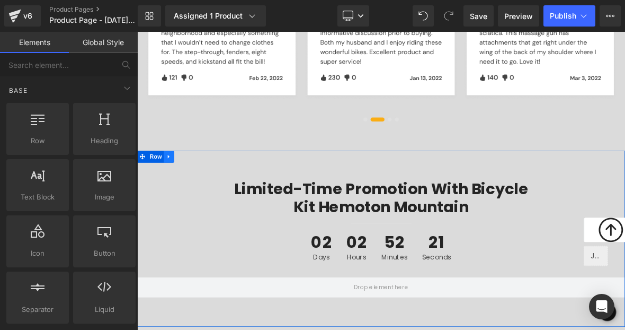
click at [175, 191] on icon at bounding box center [178, 195] width 7 height 8
click at [203, 191] on icon at bounding box center [206, 195] width 7 height 8
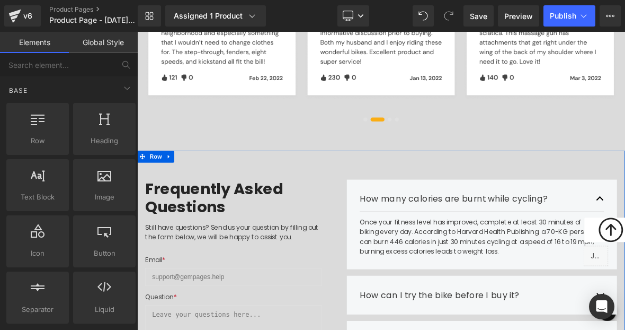
click at [176, 191] on icon at bounding box center [178, 195] width 7 height 8
click at [205, 188] on link at bounding box center [207, 196] width 14 height 16
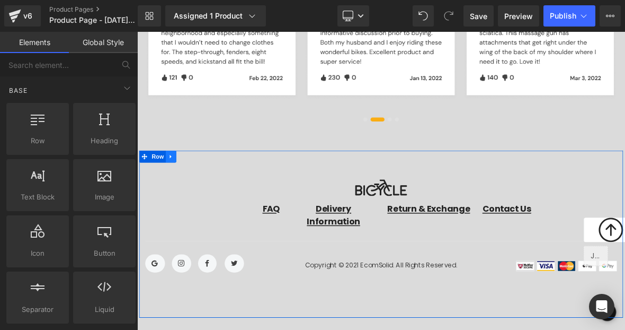
click at [180, 191] on icon at bounding box center [181, 195] width 7 height 8
click at [207, 192] on icon at bounding box center [209, 195] width 7 height 7
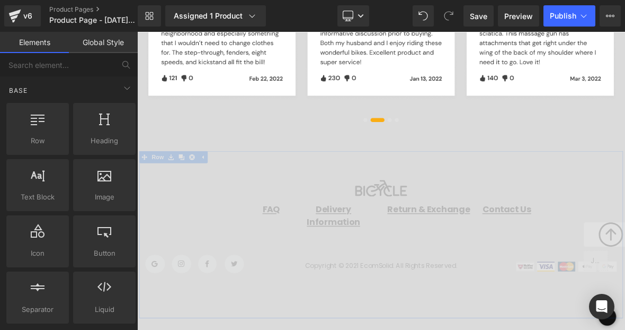
scroll to position [3144, 0]
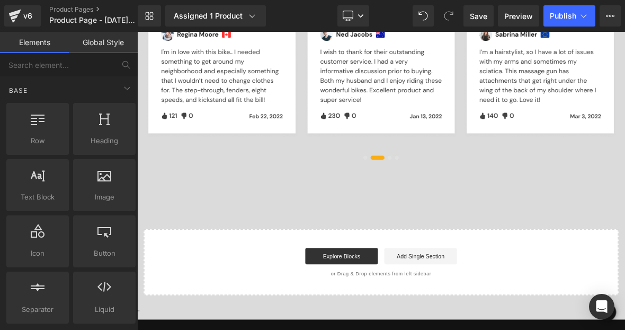
click at [303, 292] on div "Start building your page Explore Blocks Add Single Section or Drag & Drop eleme…" at bounding box center [458, 334] width 622 height 85
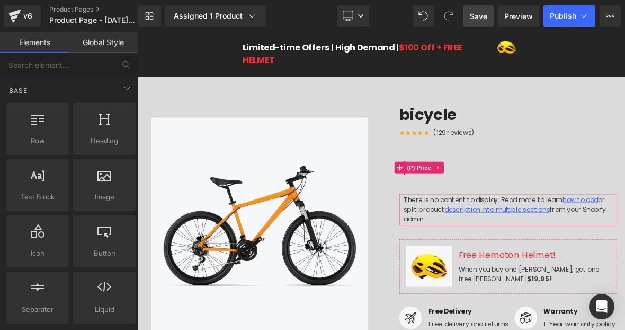
scroll to position [0, 0]
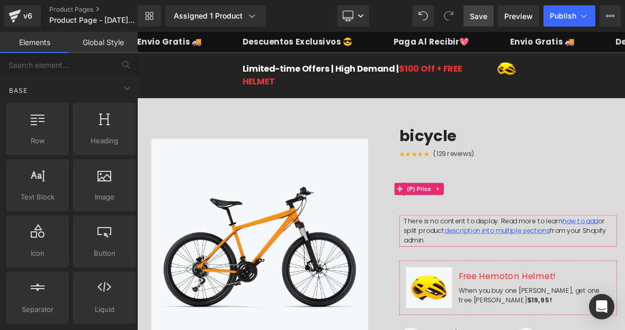
click at [473, 20] on span "Save" at bounding box center [478, 16] width 17 height 11
click at [583, 17] on icon at bounding box center [584, 16] width 11 height 11
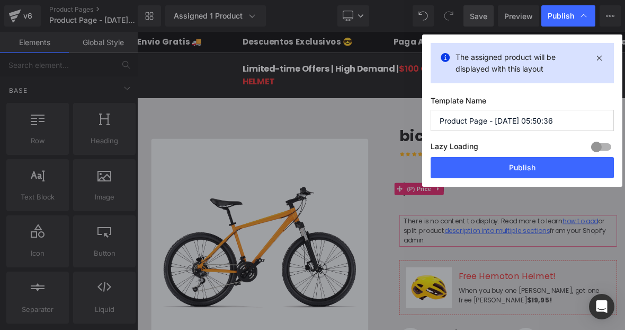
click at [424, 56] on div "The assigned product will be displayed with this layout Template Name Product P…" at bounding box center [522, 110] width 200 height 152
drag, startPoint x: 580, startPoint y: 120, endPoint x: 552, endPoint y: 112, distance: 29.0
click at [552, 112] on input "Product Page - [DATE] 05:50:36" at bounding box center [522, 120] width 183 height 21
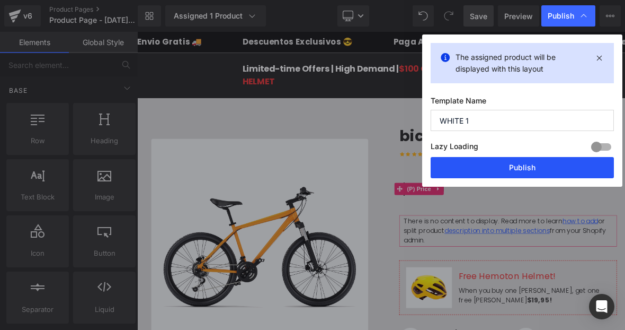
type input "WHITE 1"
click at [536, 159] on button "Publish" at bounding box center [522, 167] width 183 height 21
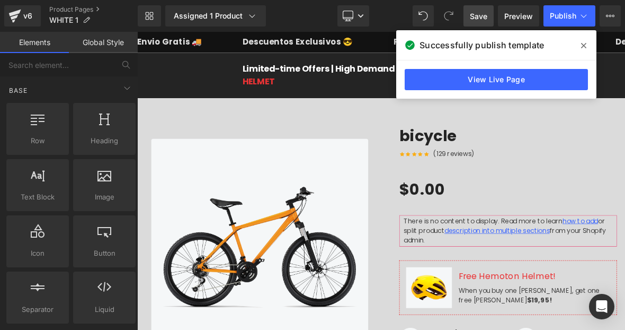
drag, startPoint x: 583, startPoint y: 44, endPoint x: 573, endPoint y: 41, distance: 10.4
click at [583, 44] on icon at bounding box center [583, 45] width 5 height 8
